Goal: Task Accomplishment & Management: Use online tool/utility

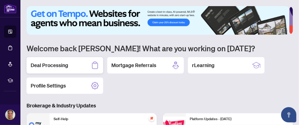
click at [53, 67] on h2 "Deal Processing" at bounding box center [50, 65] width 38 height 7
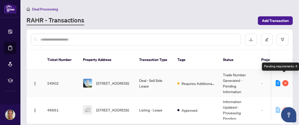
click at [282, 80] on div "4" at bounding box center [285, 83] width 6 height 6
click at [285, 80] on div "4" at bounding box center [285, 83] width 6 height 6
click at [277, 80] on div "2" at bounding box center [278, 83] width 5 height 6
click at [284, 80] on div "4" at bounding box center [285, 83] width 6 height 6
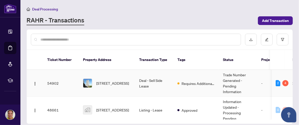
click at [291, 77] on td "2 4" at bounding box center [282, 83] width 21 height 27
click at [285, 80] on div "4" at bounding box center [285, 83] width 6 height 6
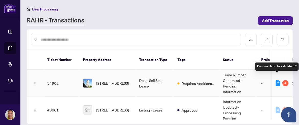
click at [277, 80] on div "2" at bounding box center [278, 83] width 5 height 6
click at [282, 80] on div "4" at bounding box center [285, 83] width 6 height 6
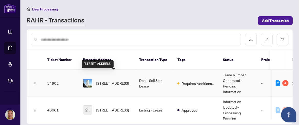
click at [98, 80] on span "[STREET_ADDRESS]" at bounding box center [112, 83] width 33 height 6
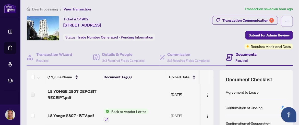
click at [285, 22] on icon "ellipsis" at bounding box center [287, 22] width 4 height 4
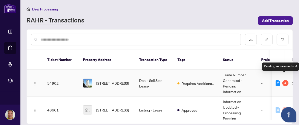
click at [286, 80] on div "4" at bounding box center [285, 83] width 6 height 6
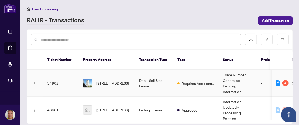
click at [285, 70] on td "2 4" at bounding box center [282, 83] width 21 height 27
click at [284, 80] on div "4" at bounding box center [285, 83] width 6 height 6
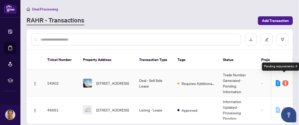
click at [284, 80] on div "4" at bounding box center [285, 83] width 6 height 6
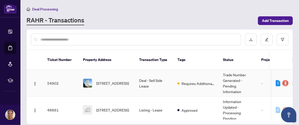
click at [90, 79] on img at bounding box center [87, 83] width 9 height 9
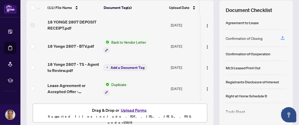
scroll to position [77, 0]
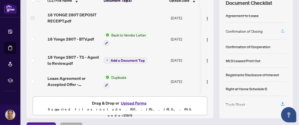
click at [280, 29] on icon "button" at bounding box center [282, 31] width 5 height 5
click at [280, 30] on icon "button" at bounding box center [282, 31] width 5 height 5
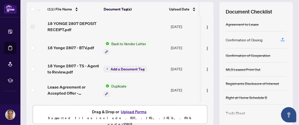
scroll to position [68, 0]
click at [280, 39] on icon "button" at bounding box center [282, 40] width 5 height 5
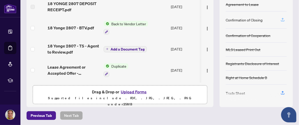
click at [282, 18] on icon "button" at bounding box center [283, 19] width 2 height 3
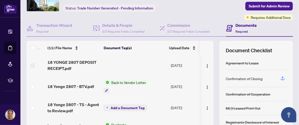
scroll to position [0, 0]
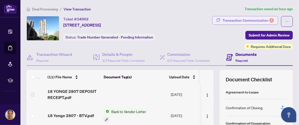
click at [262, 19] on div "Transaction Communication 4" at bounding box center [248, 20] width 52 height 8
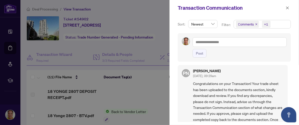
scroll to position [185, 0]
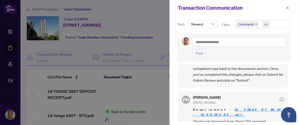
click at [144, 5] on div at bounding box center [149, 62] width 299 height 125
click at [150, 11] on div at bounding box center [149, 62] width 299 height 125
click at [149, 7] on div at bounding box center [149, 62] width 299 height 125
click at [288, 8] on icon "close" at bounding box center [287, 7] width 3 height 3
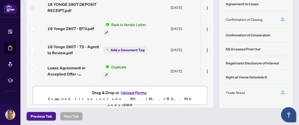
scroll to position [88, 0]
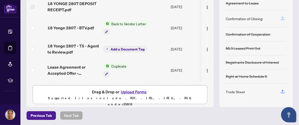
click at [280, 17] on icon "button" at bounding box center [282, 18] width 5 height 5
click at [282, 90] on icon "button" at bounding box center [283, 91] width 2 height 3
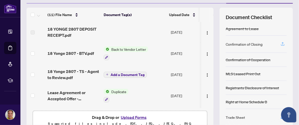
click at [280, 42] on icon "button" at bounding box center [282, 44] width 5 height 5
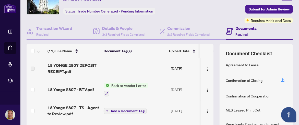
scroll to position [0, 0]
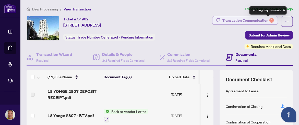
click at [269, 21] on div "4" at bounding box center [271, 20] width 5 height 5
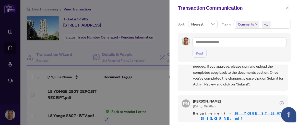
scroll to position [185, 0]
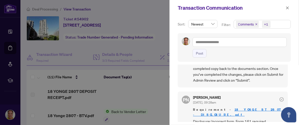
click at [252, 108] on link "18 YONGE ST 2807 - DISCLOSURE.pdf" at bounding box center [238, 112] width 90 height 9
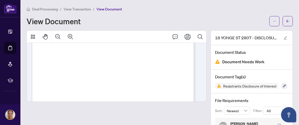
scroll to position [128, 0]
click at [185, 37] on icon "Print" at bounding box center [188, 37] width 6 height 6
click at [185, 36] on icon "Print" at bounding box center [188, 37] width 6 height 6
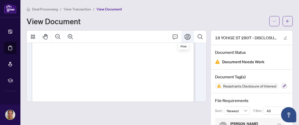
click at [185, 38] on icon "Print" at bounding box center [188, 37] width 6 height 6
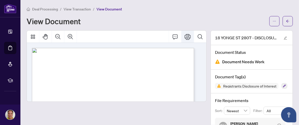
click at [186, 38] on icon "Print" at bounding box center [188, 37] width 6 height 6
click at [125, 37] on div at bounding box center [117, 37] width 180 height 12
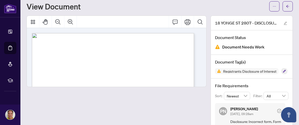
scroll to position [33, 0]
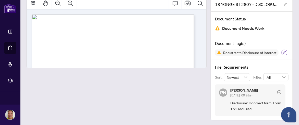
click at [283, 52] on icon "button" at bounding box center [284, 52] width 3 height 3
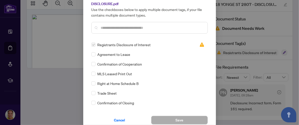
scroll to position [0, 0]
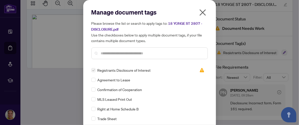
click at [203, 12] on icon "close" at bounding box center [203, 12] width 8 height 8
